Goal: Transaction & Acquisition: Purchase product/service

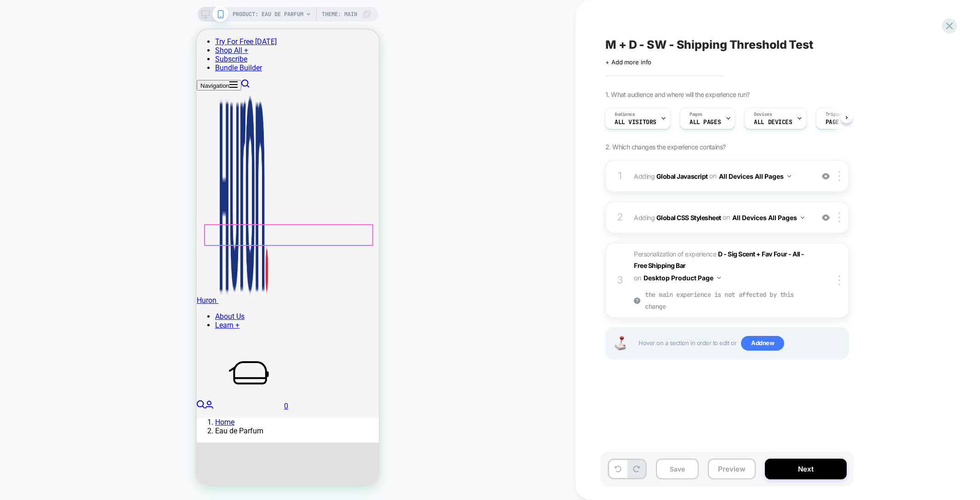
scroll to position [96, 0]
click at [296, 10] on span "PRODUCT: Eau de Parfum" at bounding box center [268, 14] width 71 height 15
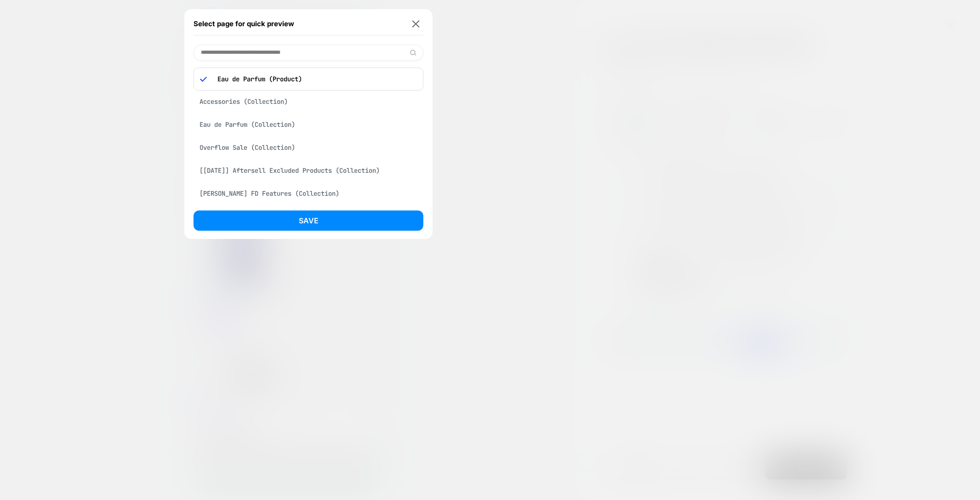
click at [84, 149] on div at bounding box center [490, 250] width 980 height 500
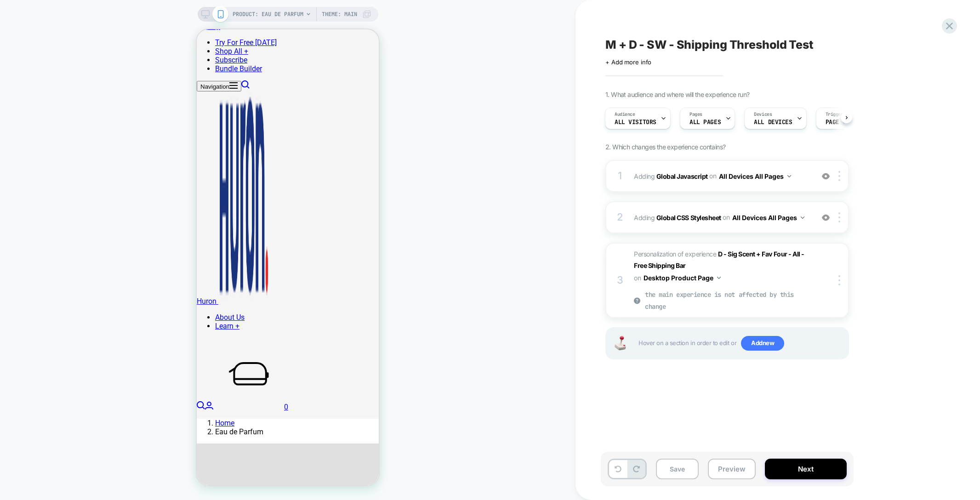
click at [204, 11] on icon at bounding box center [205, 14] width 8 height 8
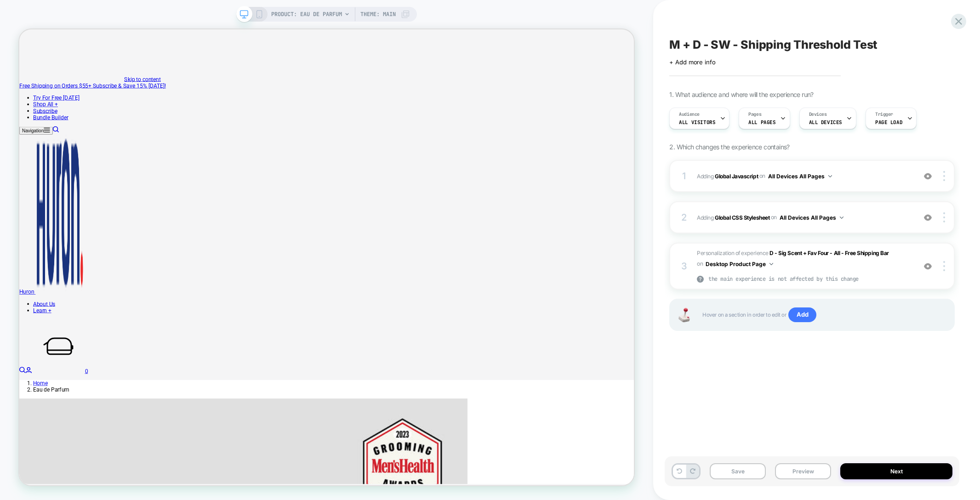
click at [260, 17] on icon at bounding box center [259, 14] width 8 height 8
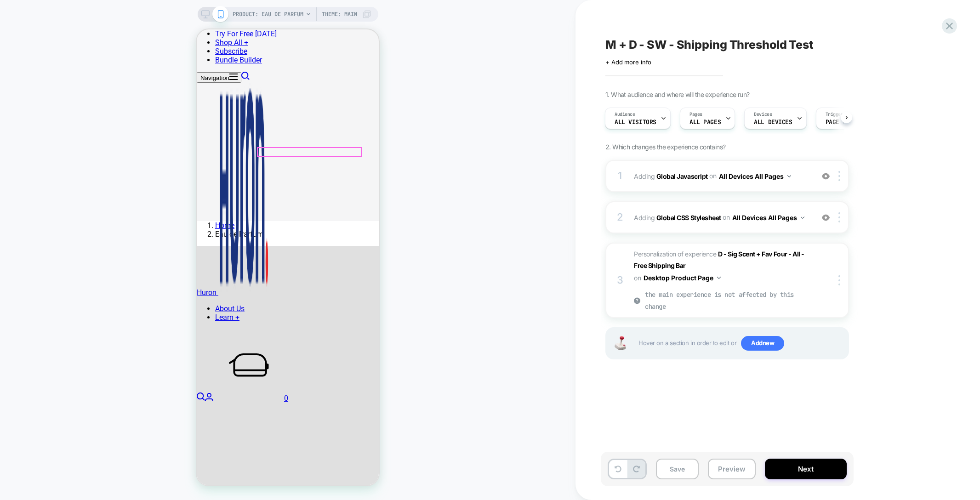
scroll to position [301, 0]
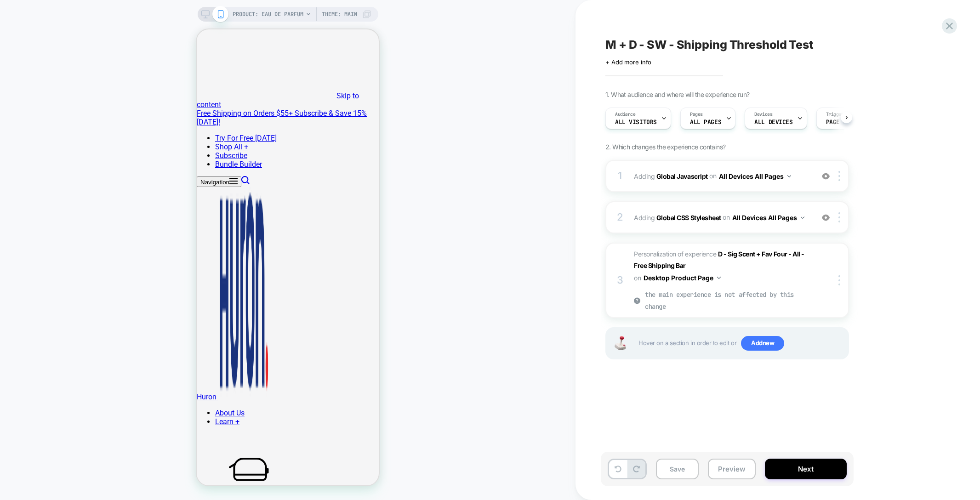
scroll to position [0, 0]
